Goal: Navigation & Orientation: Find specific page/section

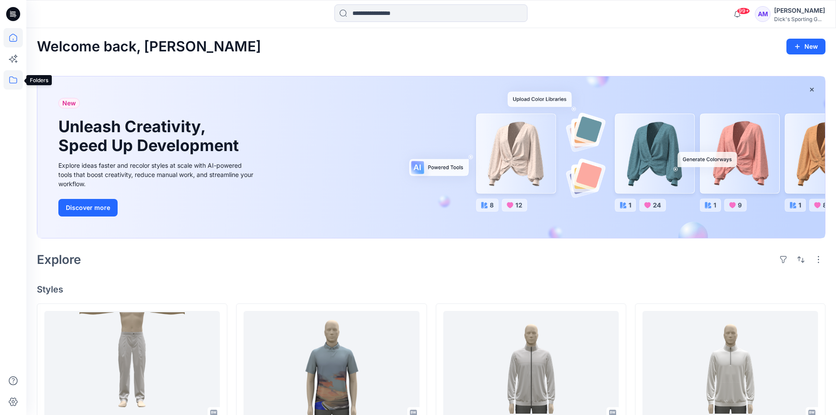
click at [14, 79] on icon at bounding box center [13, 79] width 19 height 19
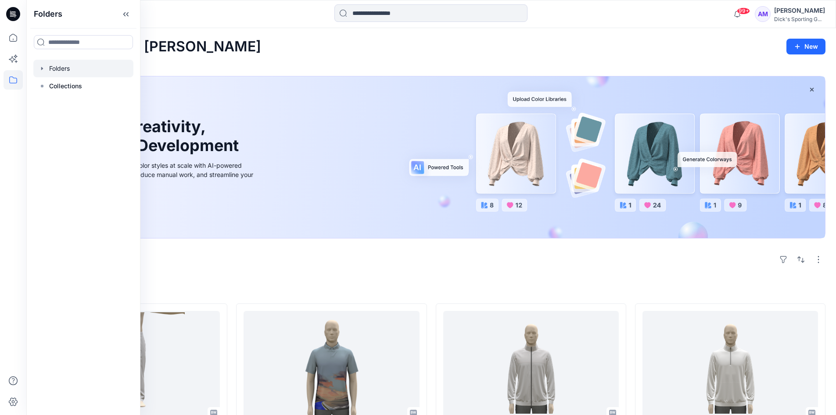
click at [46, 69] on div at bounding box center [83, 69] width 100 height 18
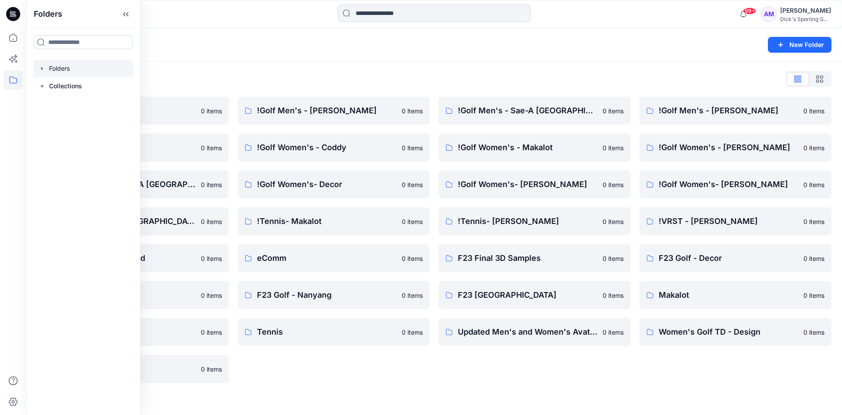
click at [264, 78] on div "Folders List" at bounding box center [434, 79] width 795 height 14
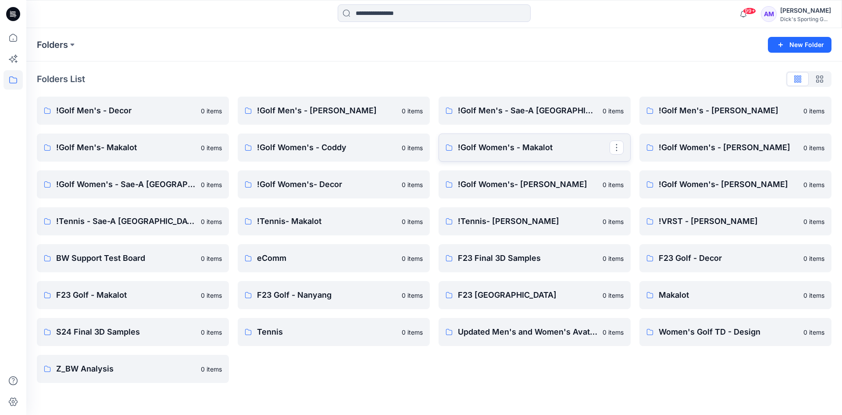
click at [511, 148] on p "!Golf Women's - Makalot" at bounding box center [534, 147] width 152 height 12
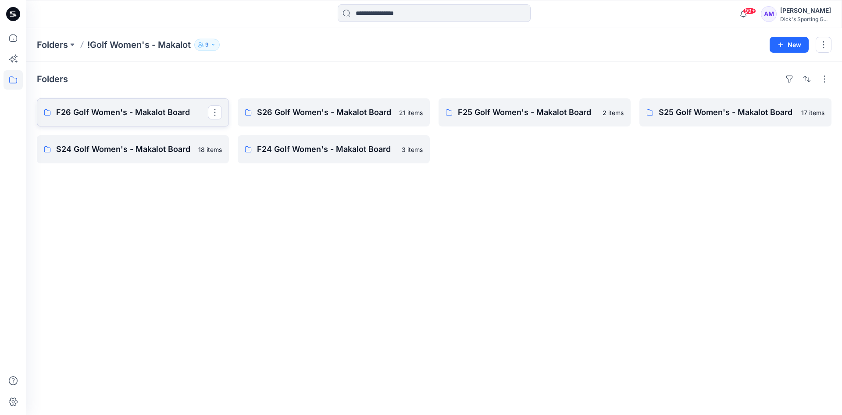
click at [150, 113] on p "F26 Golf Women's - Makalot Board" at bounding box center [132, 112] width 152 height 12
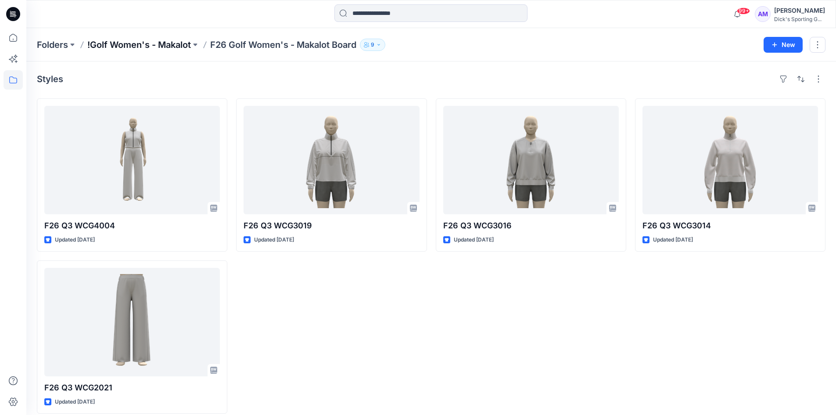
click at [156, 45] on p "!Golf Women's - Makalot" at bounding box center [139, 45] width 104 height 12
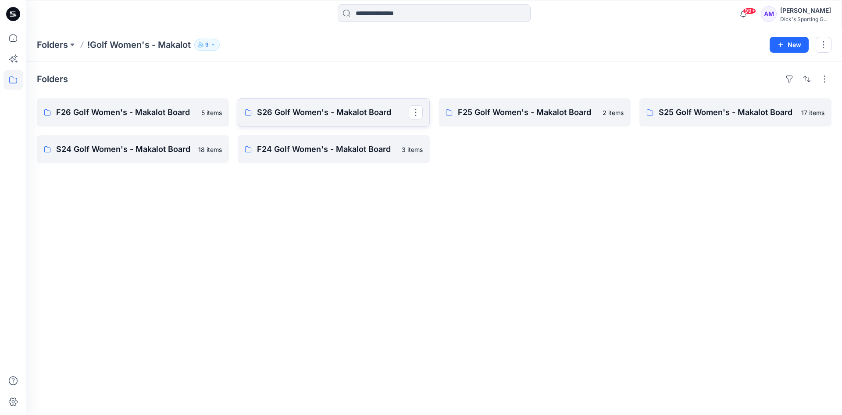
click at [320, 110] on p "S26 Golf Women's - Makalot Board" at bounding box center [333, 112] width 152 height 12
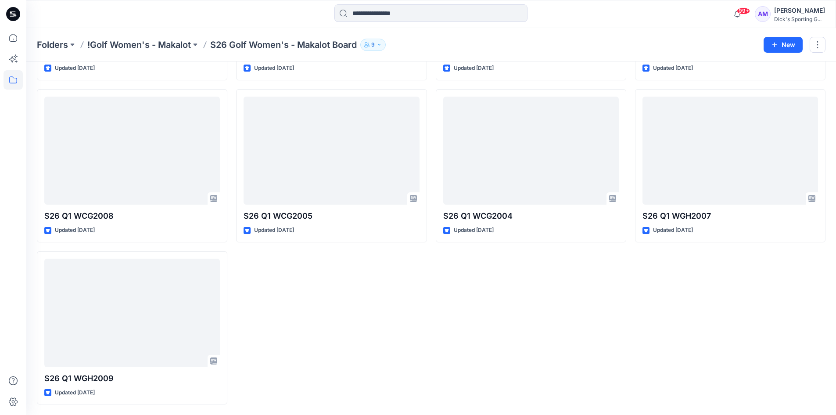
scroll to position [408, 0]
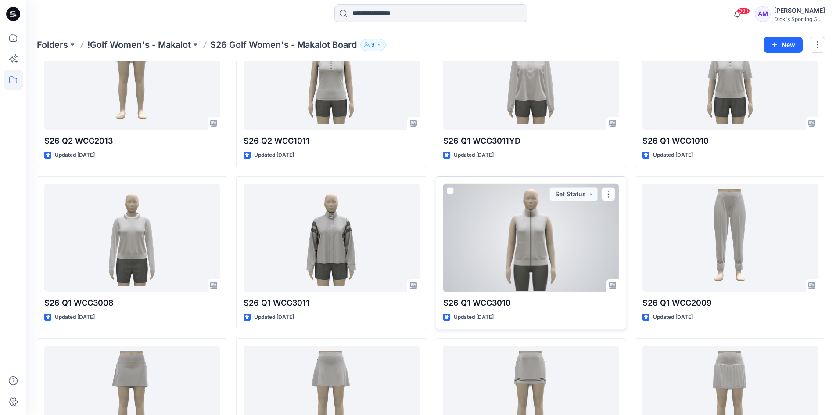
click at [515, 261] on div at bounding box center [530, 237] width 175 height 108
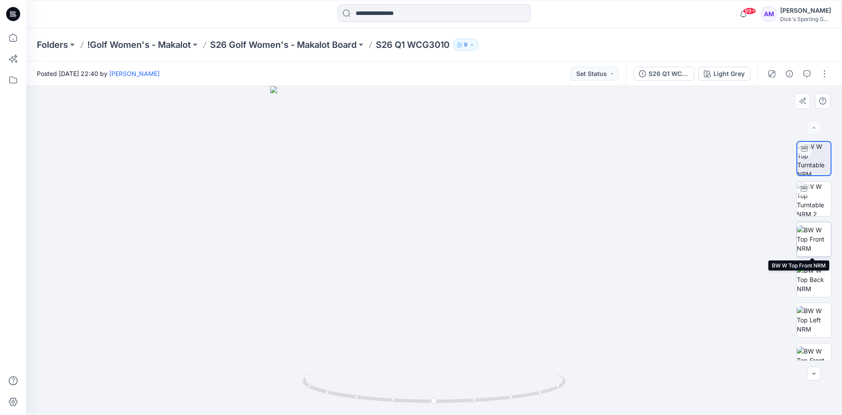
click at [812, 244] on img at bounding box center [814, 239] width 34 height 28
